Goal: Task Accomplishment & Management: Use online tool/utility

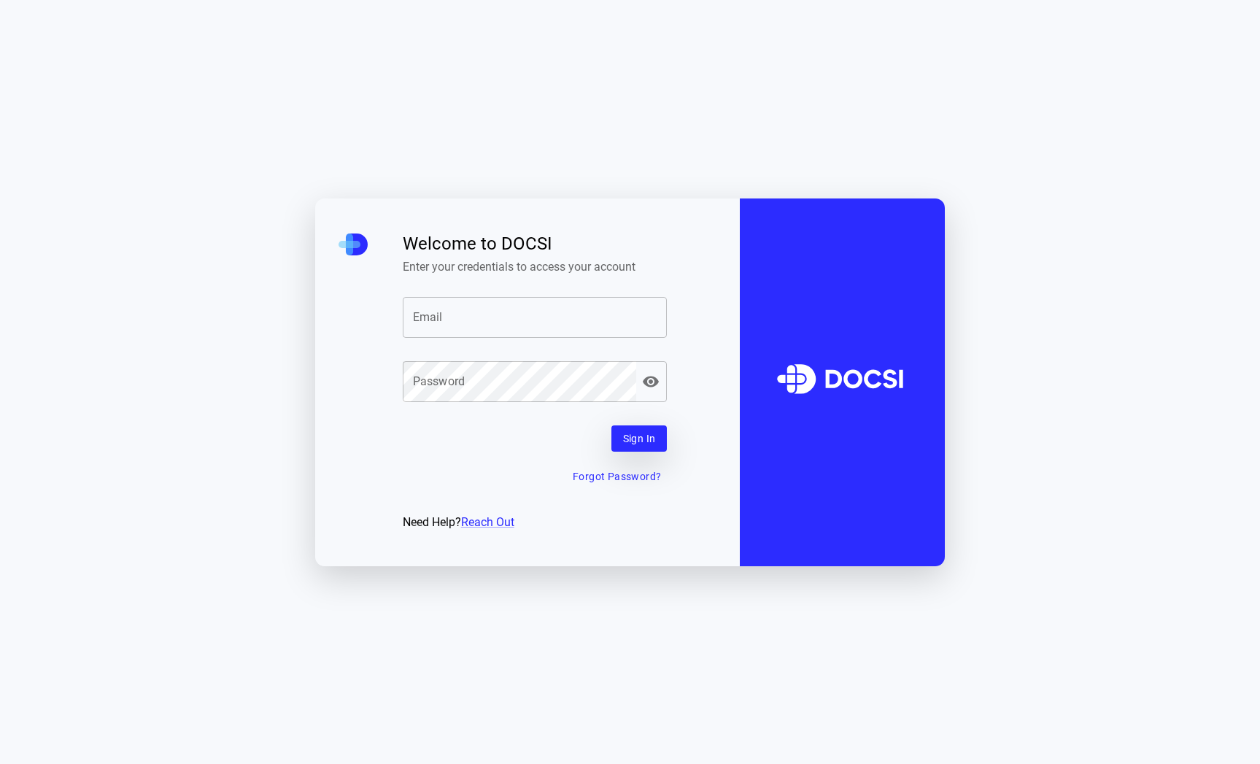
type input "**********"
click at [638, 442] on button "Sign In" at bounding box center [640, 438] width 56 height 27
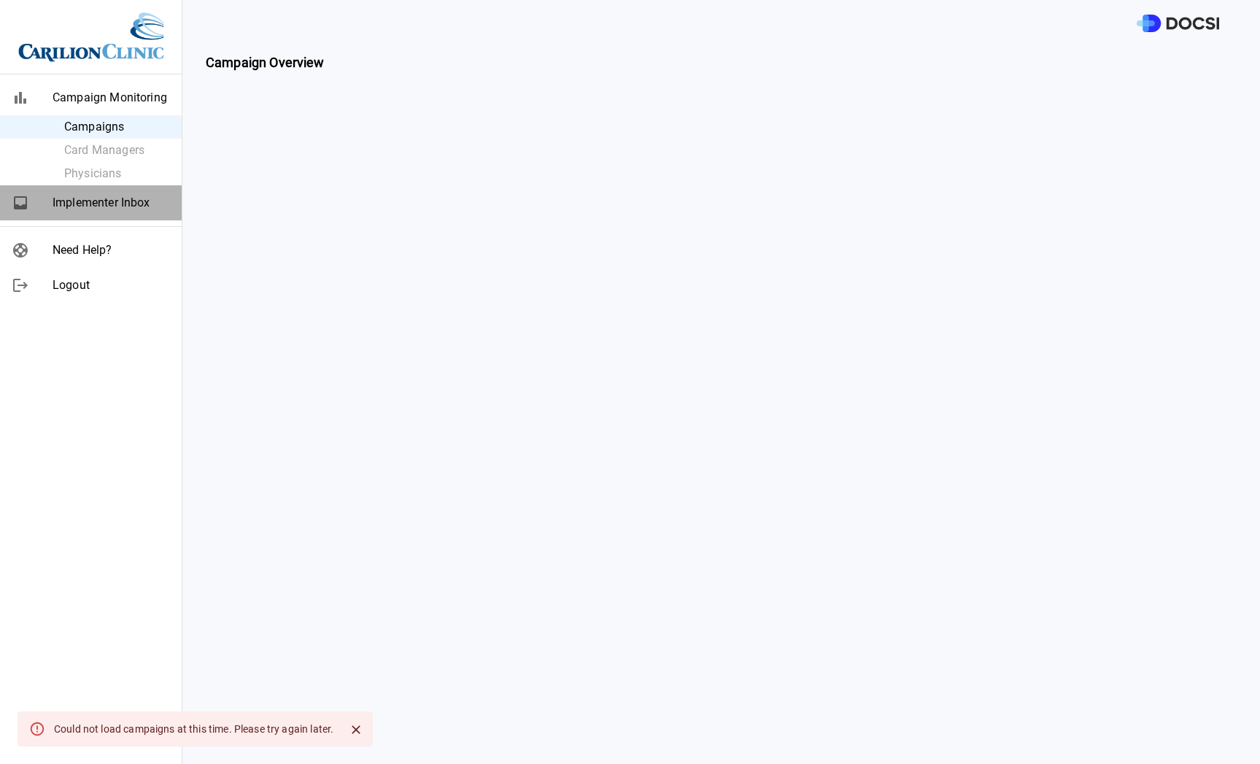
click at [93, 193] on div "Implementer Inbox" at bounding box center [91, 202] width 182 height 35
